Goal: Information Seeking & Learning: Learn about a topic

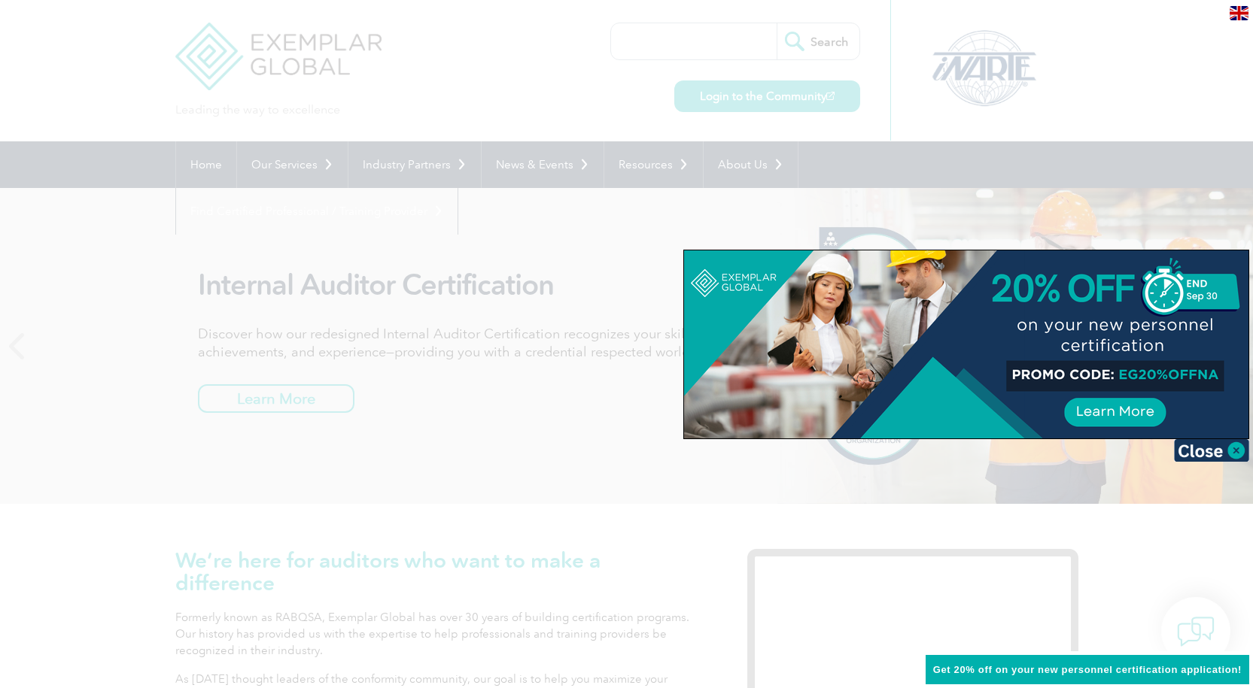
click at [524, 375] on div at bounding box center [626, 344] width 1253 height 688
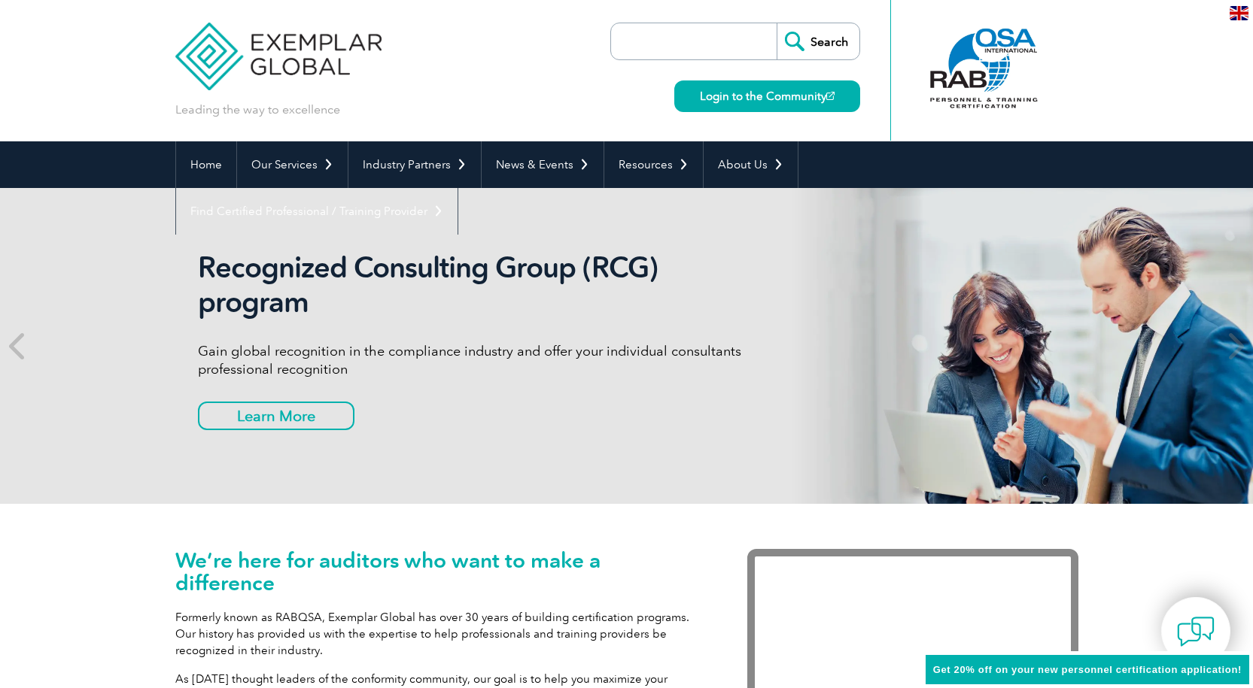
click at [638, 41] on input "search" at bounding box center [697, 41] width 158 height 36
type input "NHVAS"
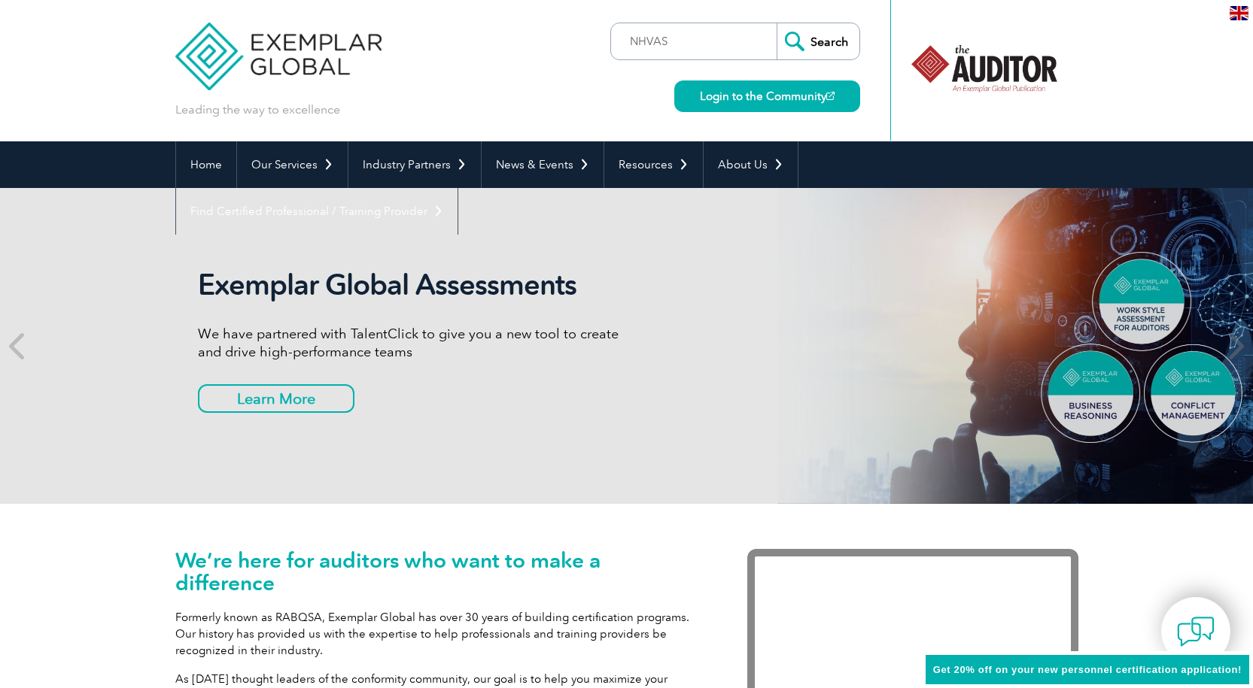
click at [822, 45] on input "Search" at bounding box center [817, 41] width 83 height 36
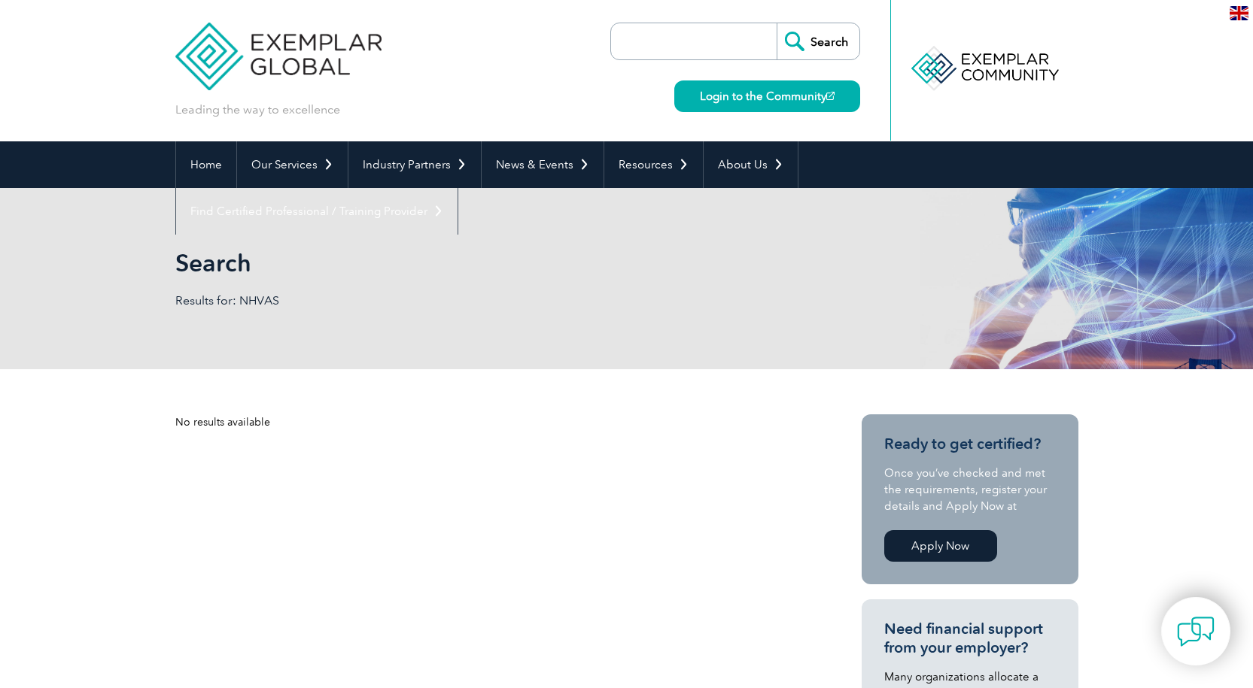
click at [645, 44] on input "search" at bounding box center [697, 41] width 158 height 36
type input "Heavy Vehicle Accreditation"
click at [828, 40] on input "Search" at bounding box center [817, 41] width 83 height 36
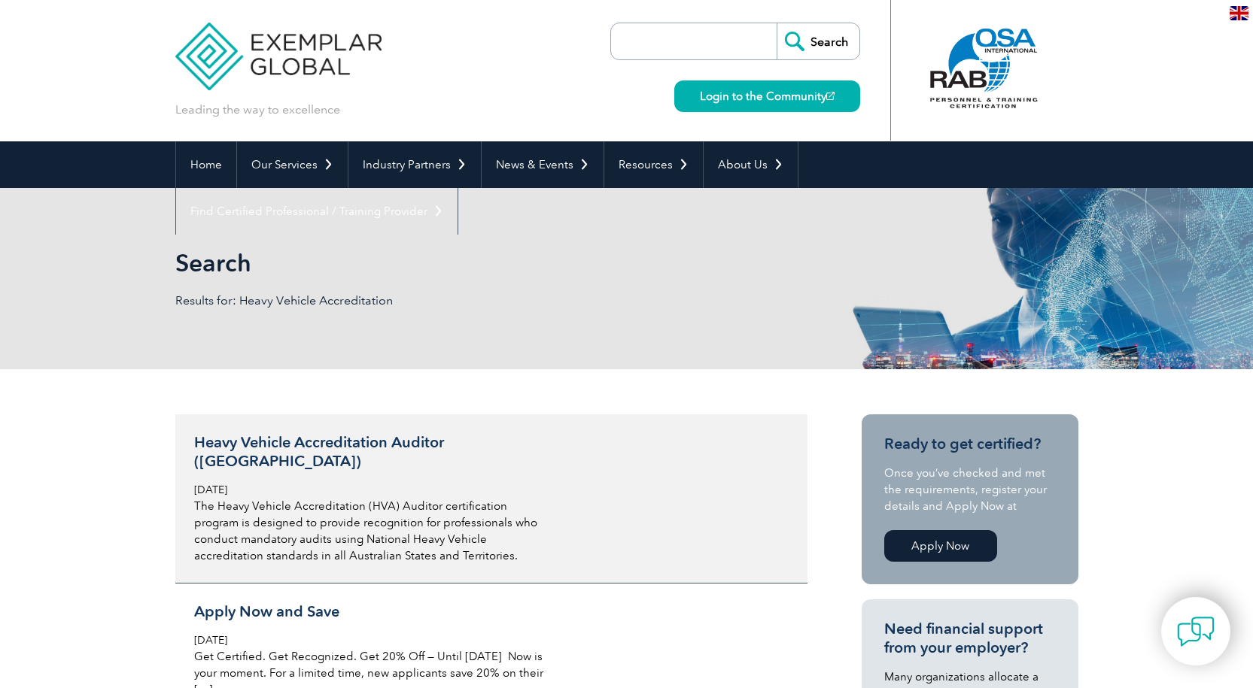
click at [381, 447] on h3 "Heavy Vehicle Accreditation Auditor ([GEOGRAPHIC_DATA])" at bounding box center [372, 452] width 357 height 38
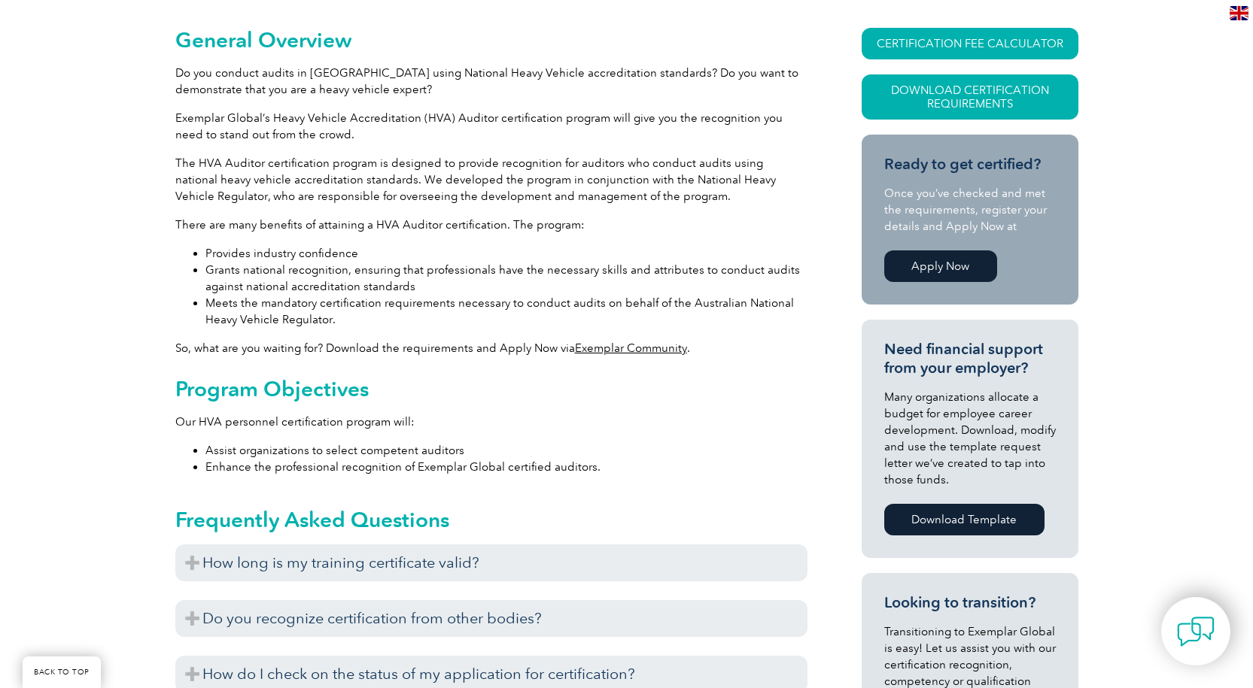
scroll to position [451, 0]
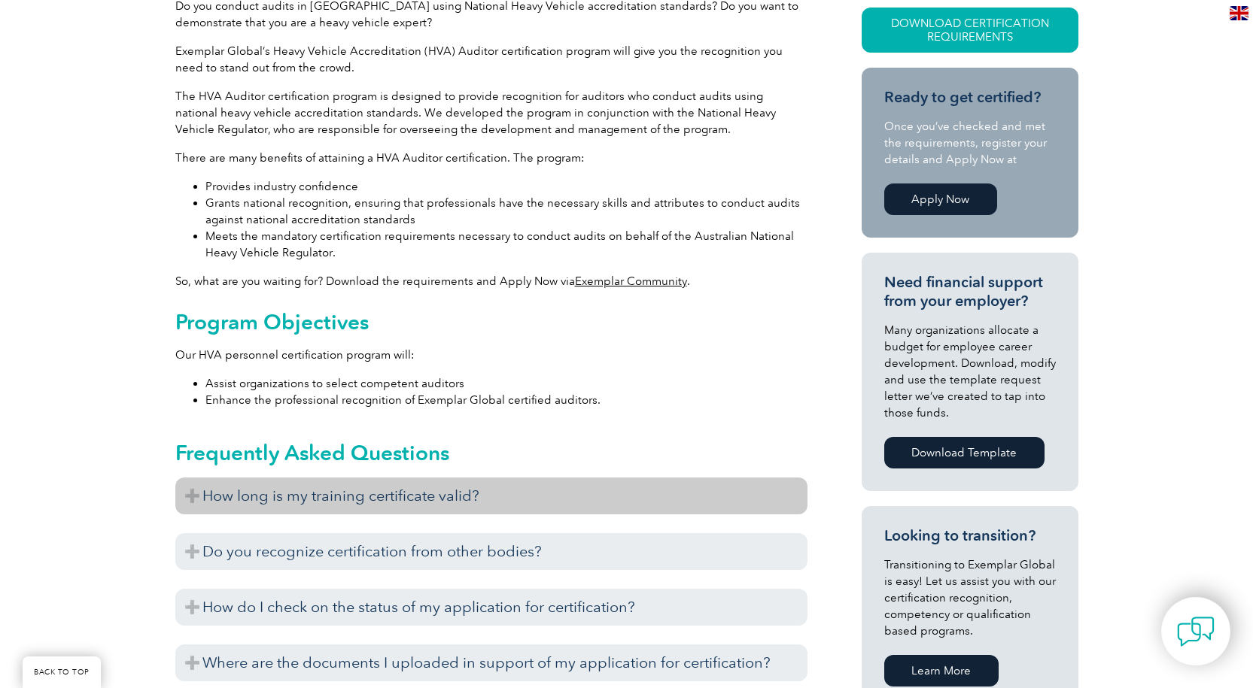
click at [495, 478] on h3 "How long is my training certificate valid?" at bounding box center [491, 496] width 632 height 37
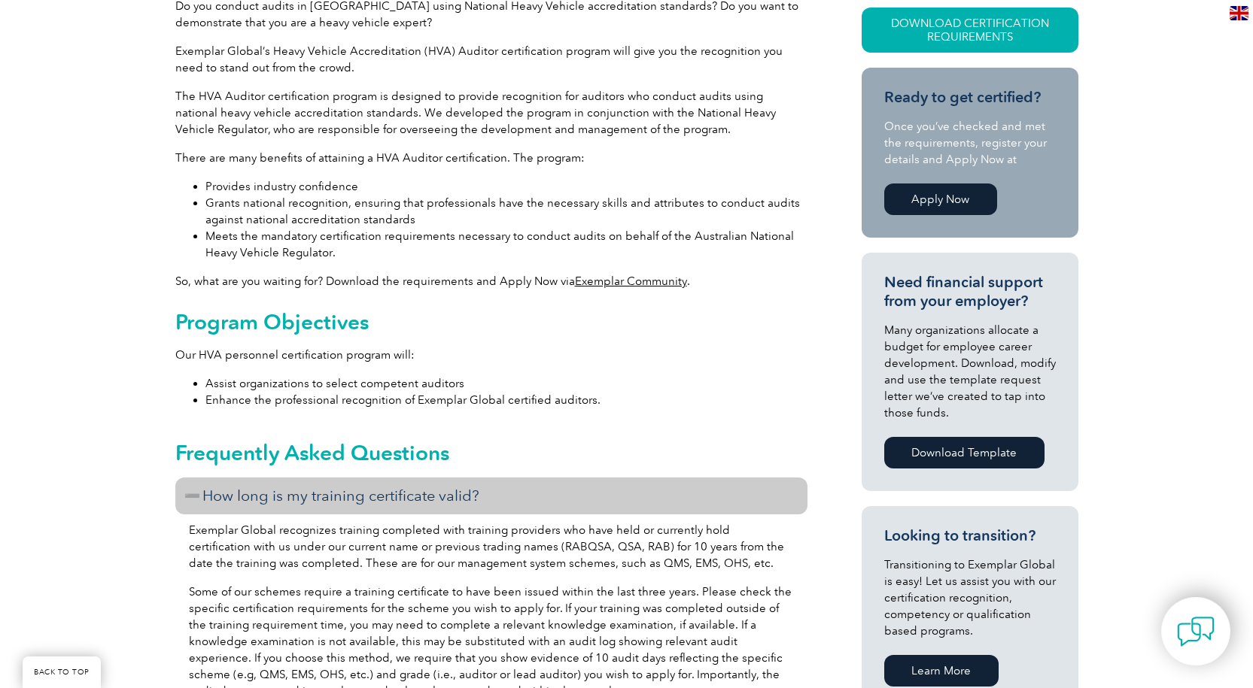
scroll to position [0, 0]
